Goal: Task Accomplishment & Management: Complete application form

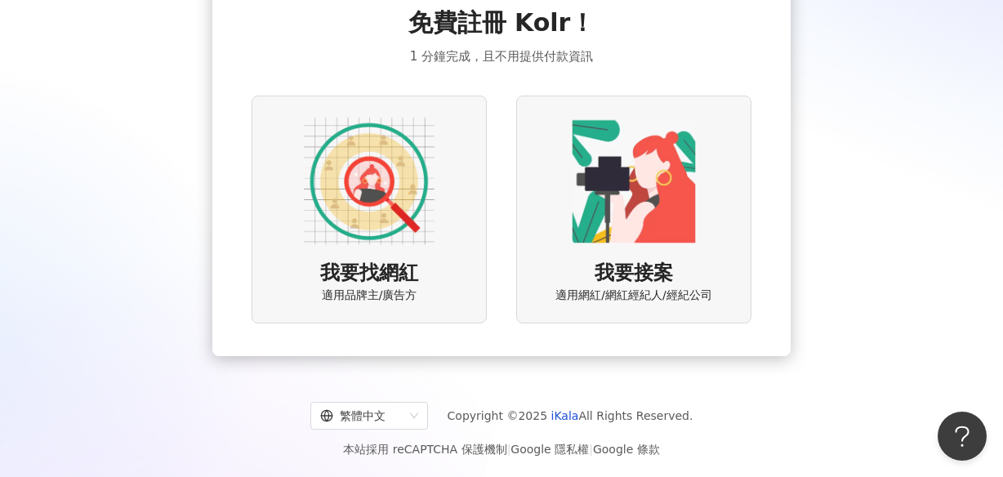
scroll to position [100, 0]
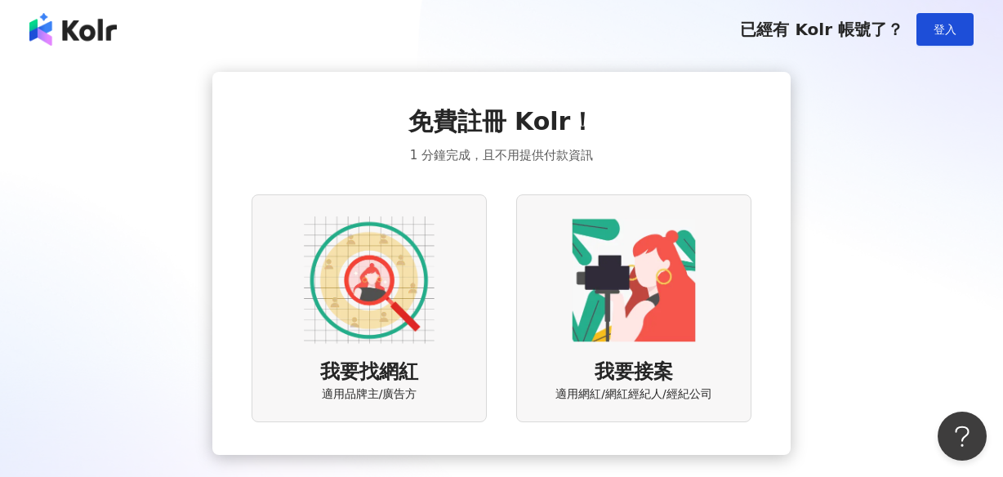
click at [60, 29] on img at bounding box center [72, 29] width 87 height 33
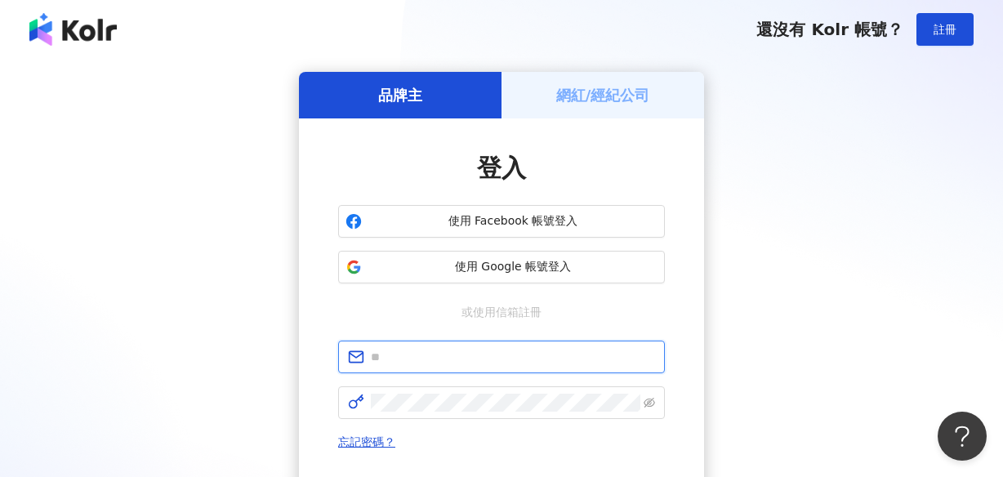
type input "**********"
